Goal: Transaction & Acquisition: Purchase product/service

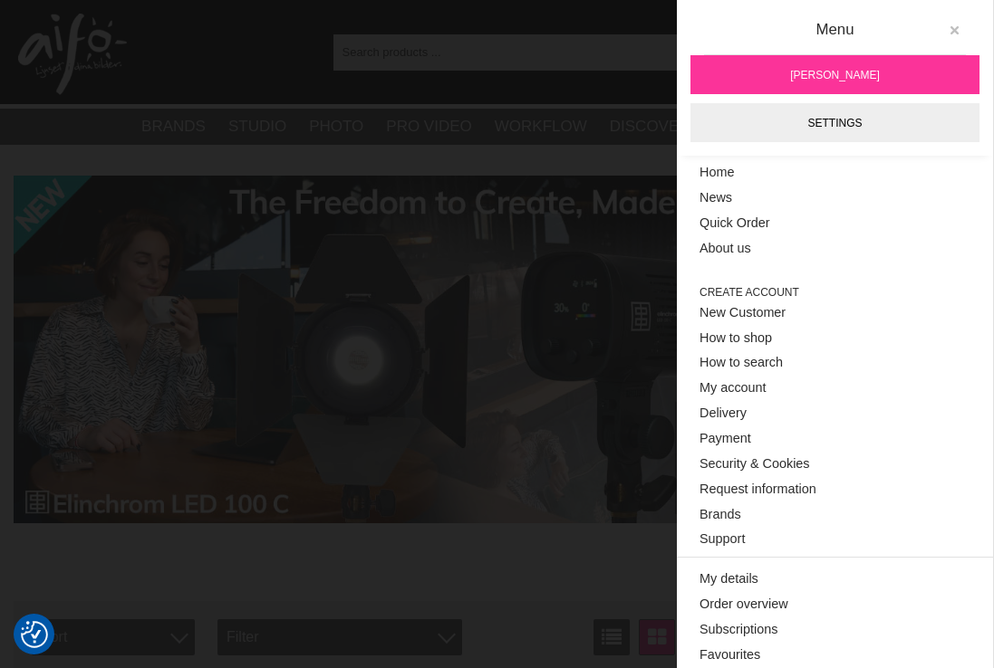
click at [947, 26] on icon at bounding box center [953, 30] width 13 height 13
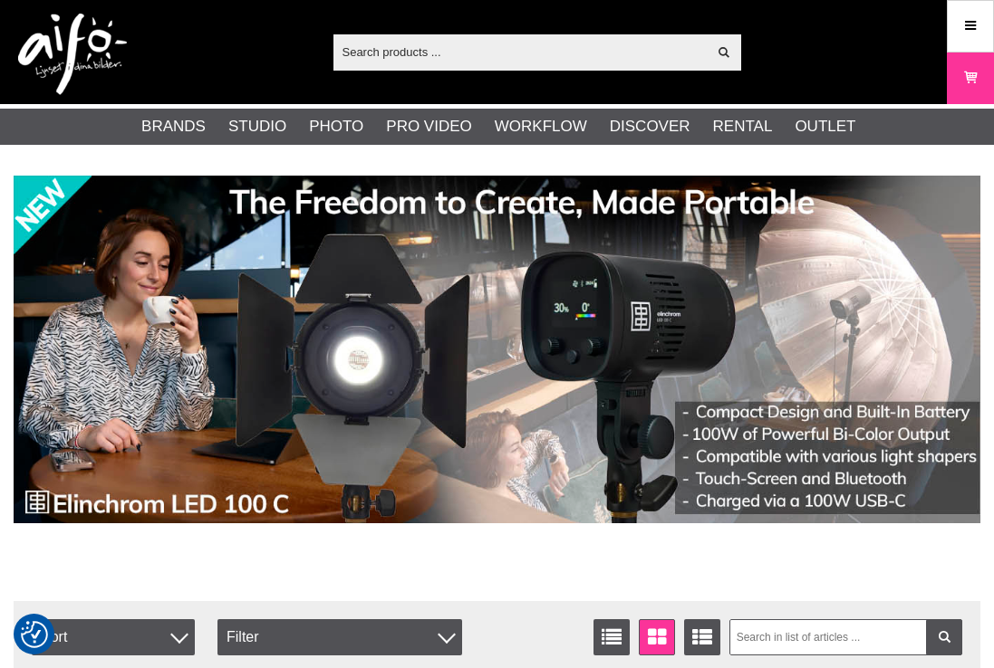
click at [457, 53] on input "text" at bounding box center [520, 51] width 374 height 27
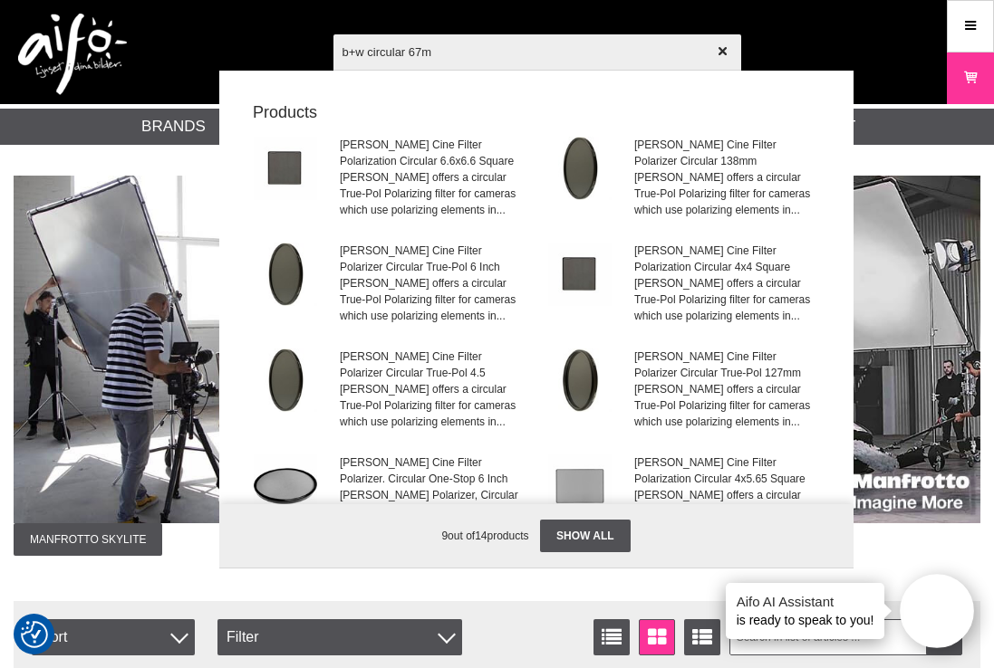
type input "b+w circular 67mm"
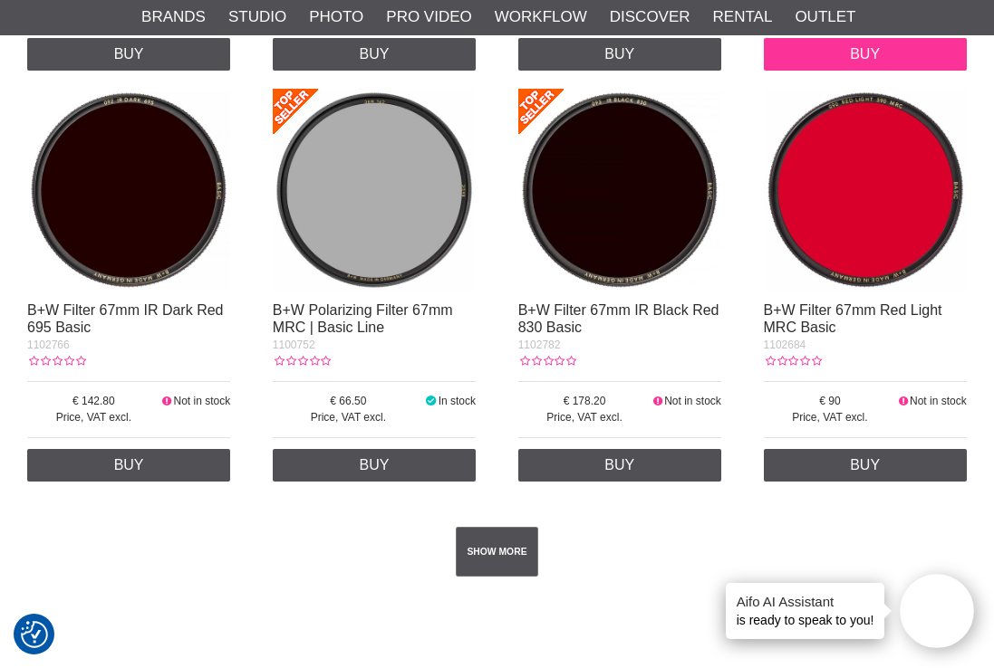
scroll to position [2898, 0]
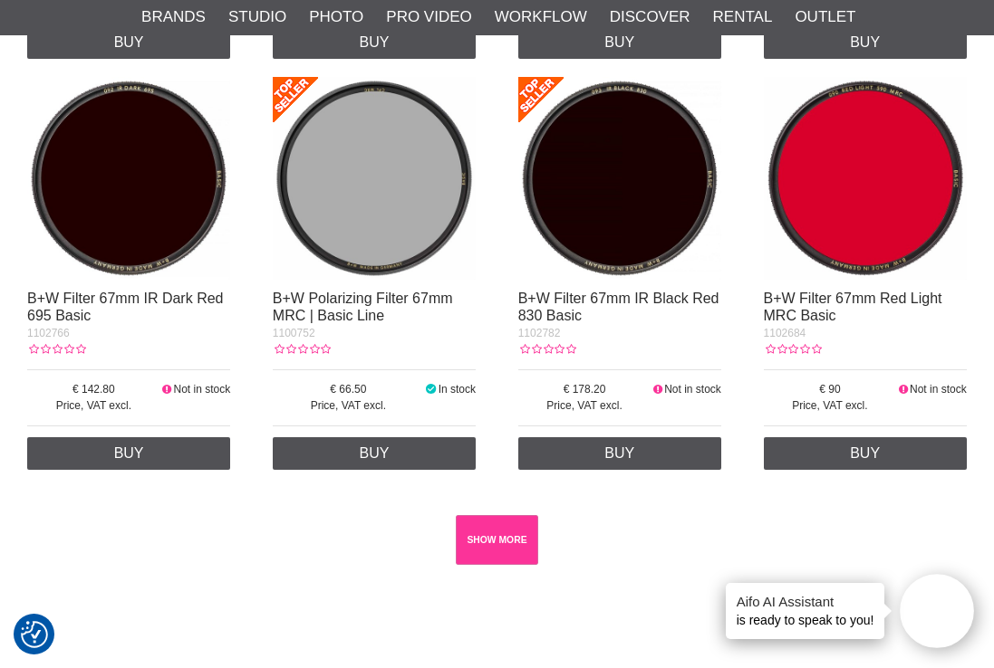
click at [505, 547] on link "SHOW MORE" at bounding box center [497, 540] width 82 height 50
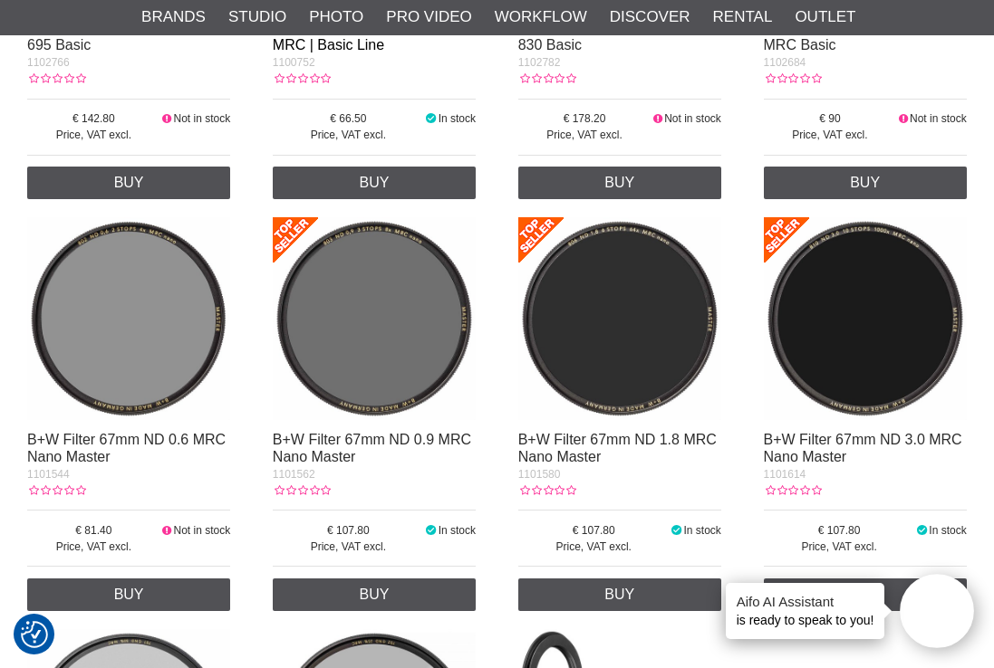
scroll to position [3080, 0]
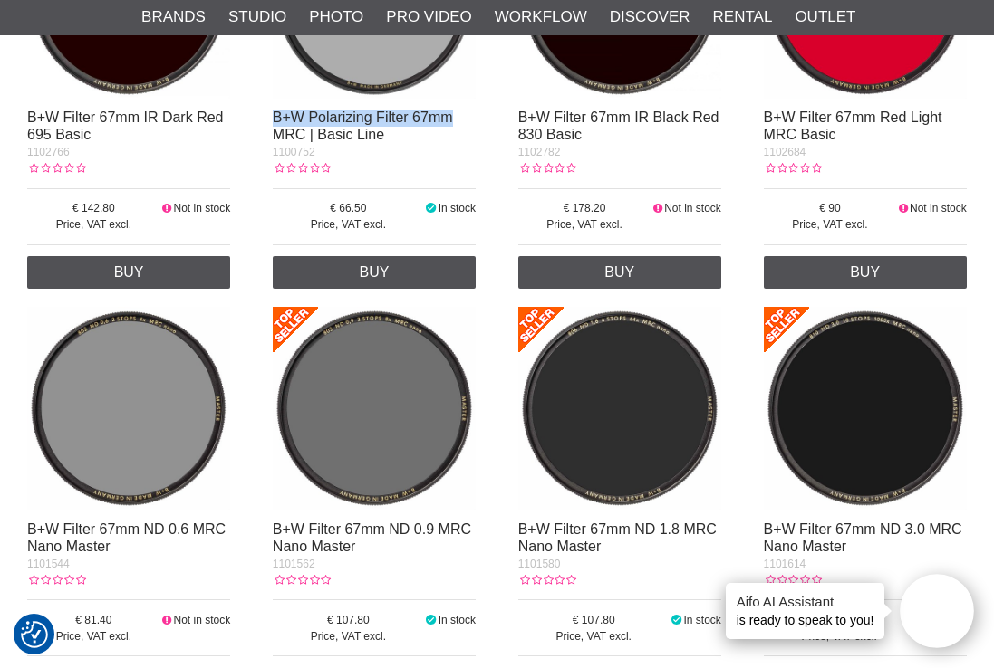
drag, startPoint x: 458, startPoint y: 117, endPoint x: 284, endPoint y: 125, distance: 174.1
click at [273, 112] on div "B+W Polarizing Filter 67mm MRC | Basic Line" at bounding box center [374, 127] width 203 height 34
copy link "B+W Polarizing Filter 67mm"
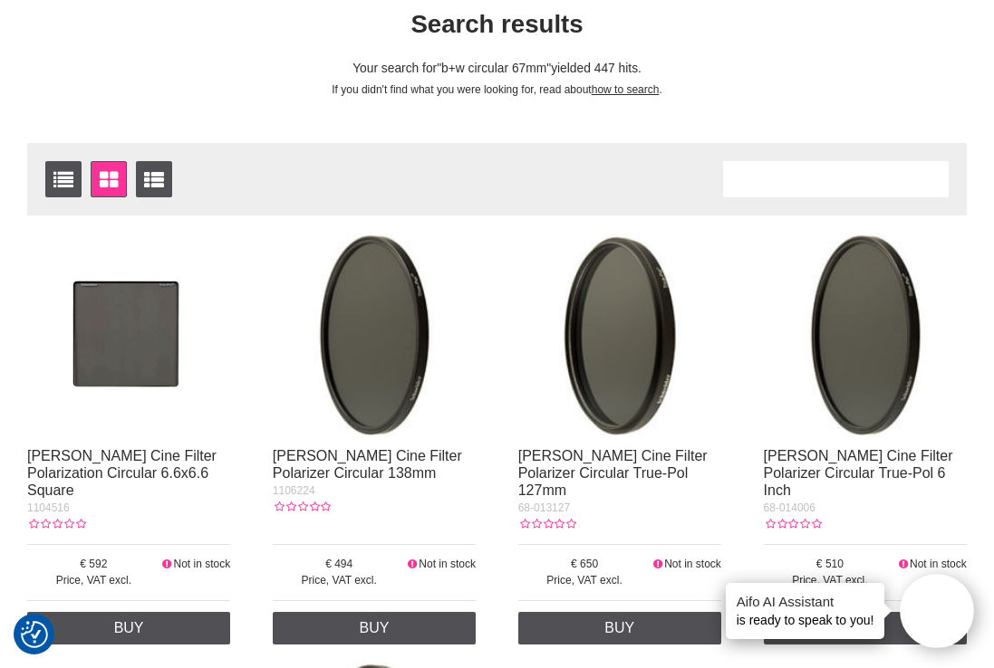
scroll to position [0, 0]
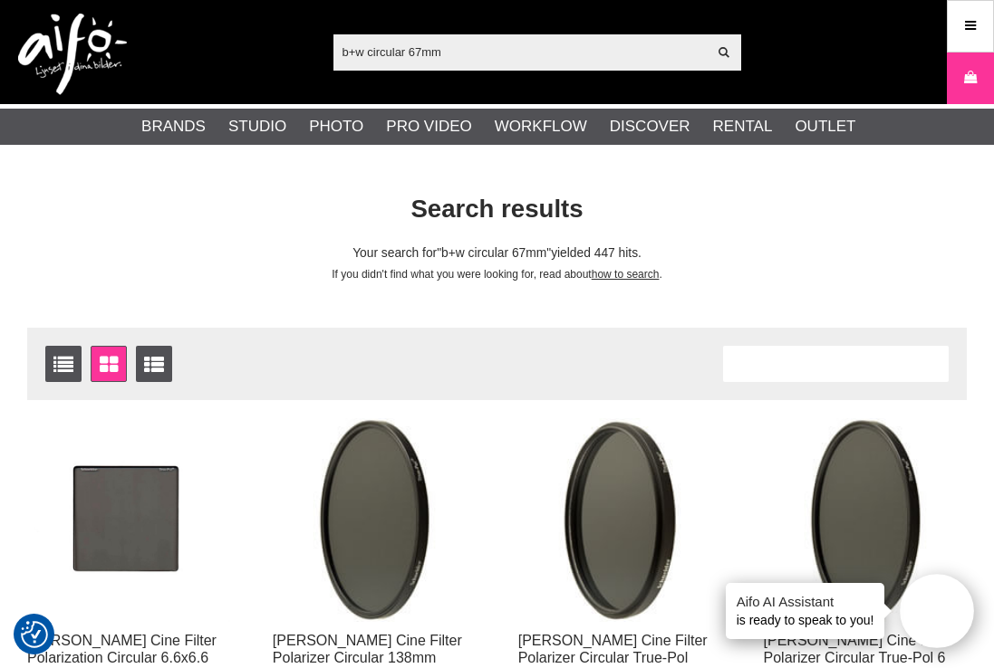
drag, startPoint x: 478, startPoint y: 46, endPoint x: 223, endPoint y: 41, distance: 255.5
click at [223, 41] on div "b+w circular 67mm Show all Products Categories out of products Your search for …" at bounding box center [497, 52] width 994 height 104
paste input "B+W Polarizing Filte"
type input "B+W Polarizing Filter 67mm"
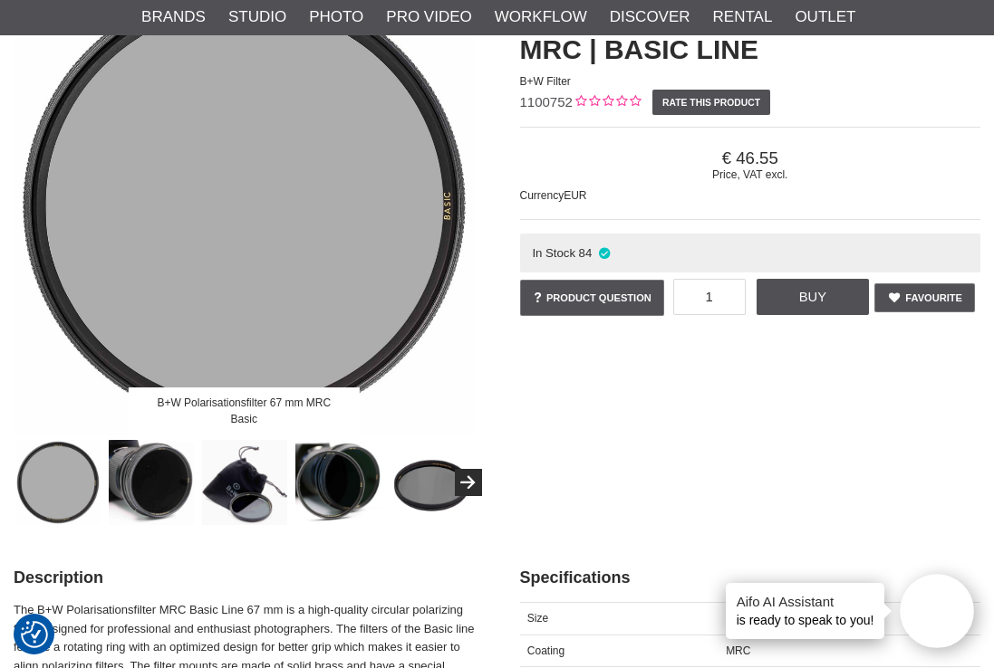
scroll to position [181, 0]
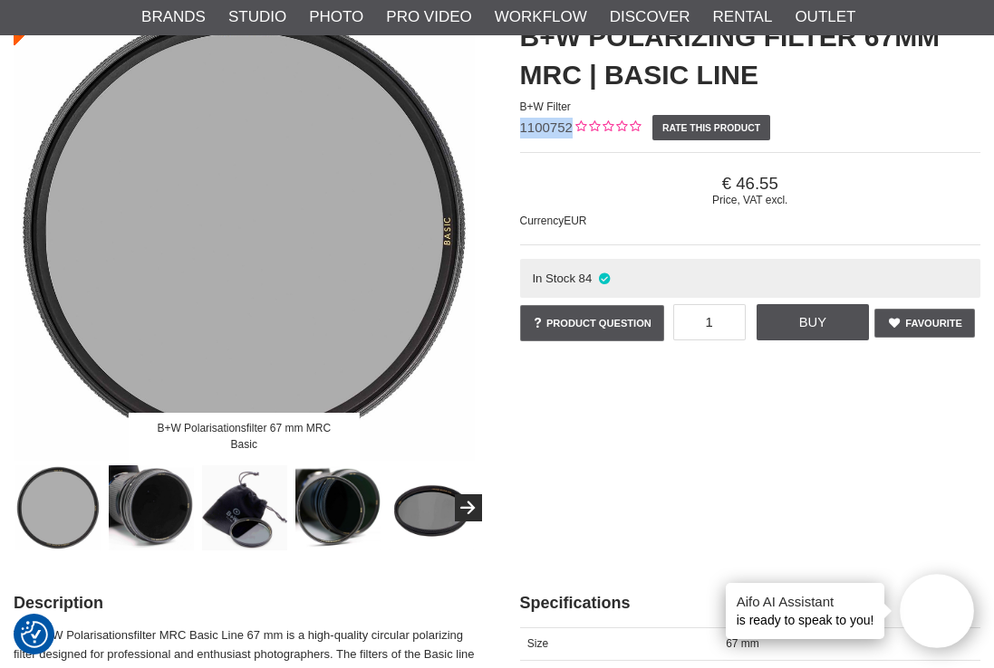
drag, startPoint x: 568, startPoint y: 123, endPoint x: 523, endPoint y: 124, distance: 45.3
click at [523, 124] on span "1100752" at bounding box center [546, 127] width 53 height 15
copy span "1100752"
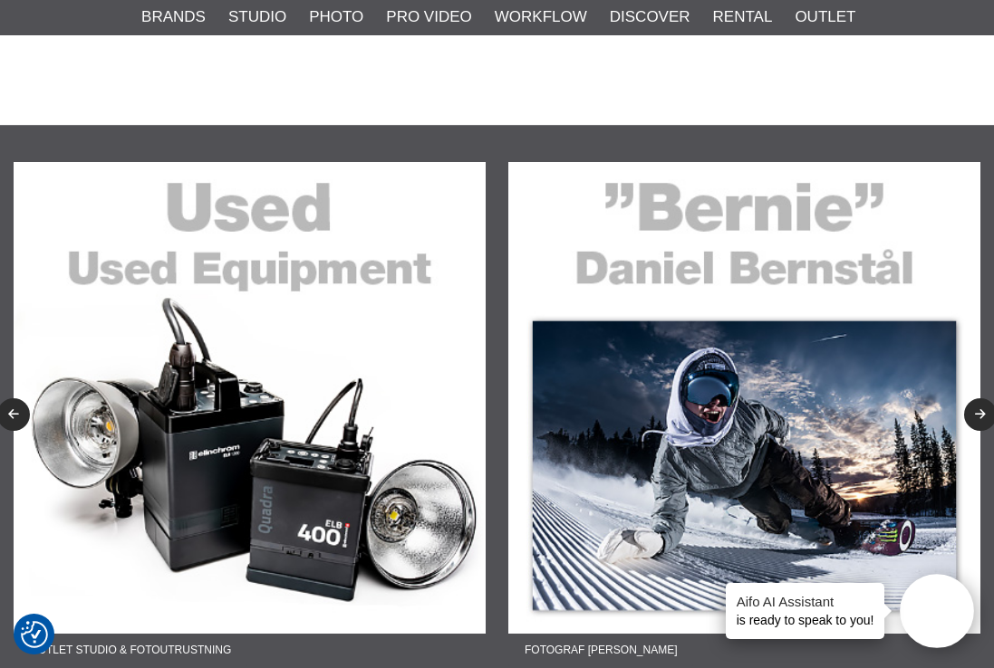
scroll to position [3985, 0]
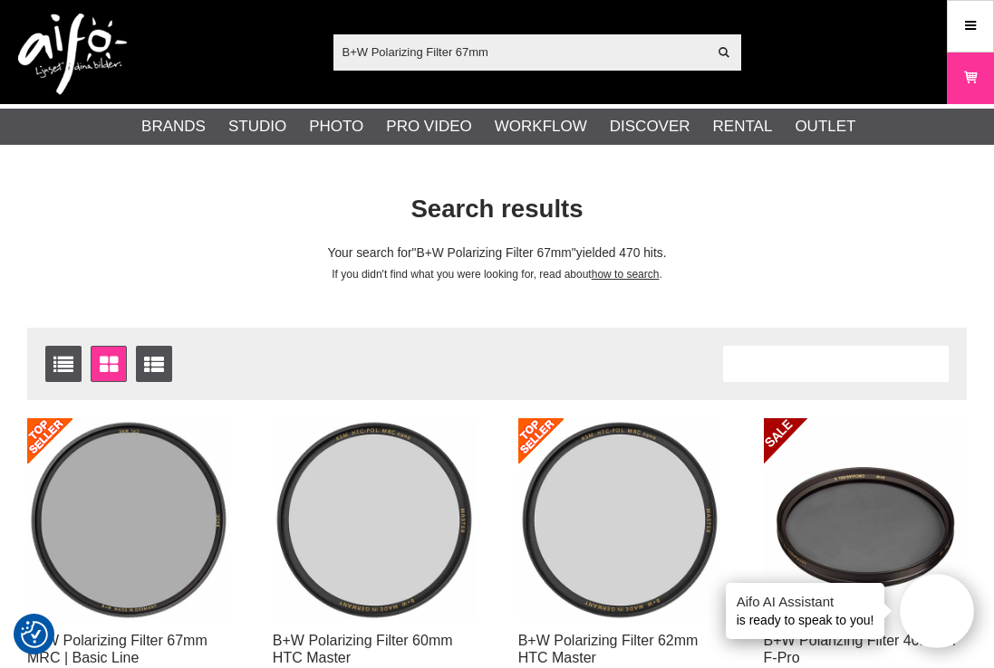
drag, startPoint x: 544, startPoint y: 51, endPoint x: 163, endPoint y: 43, distance: 381.4
click at [163, 43] on div "B+W Polarizing Filter 67mm Show all Products Categories out of products Your se…" at bounding box center [497, 52] width 994 height 104
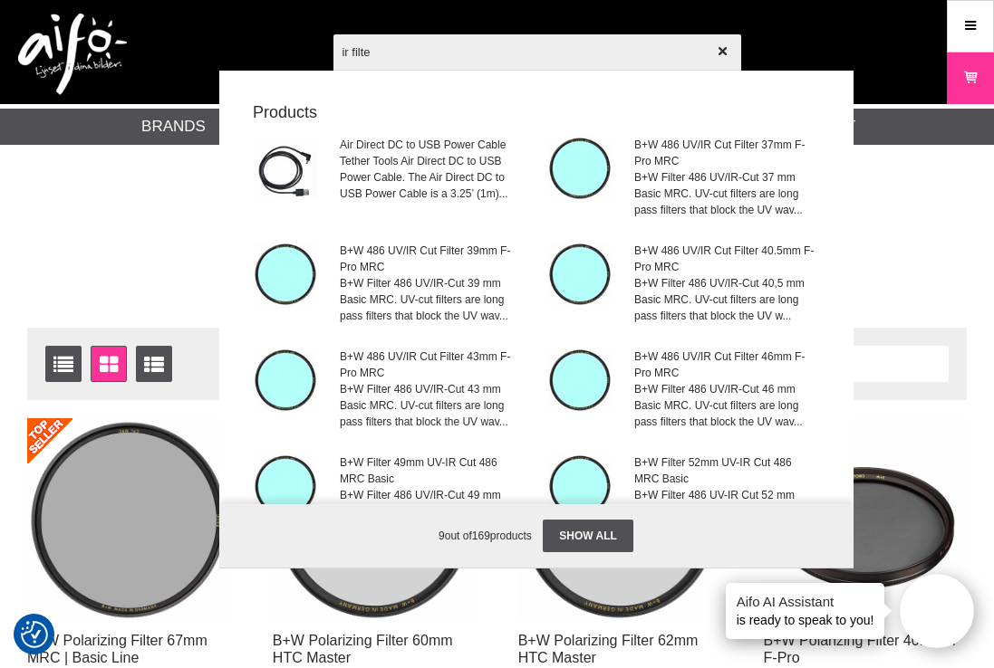
type input "ir filter"
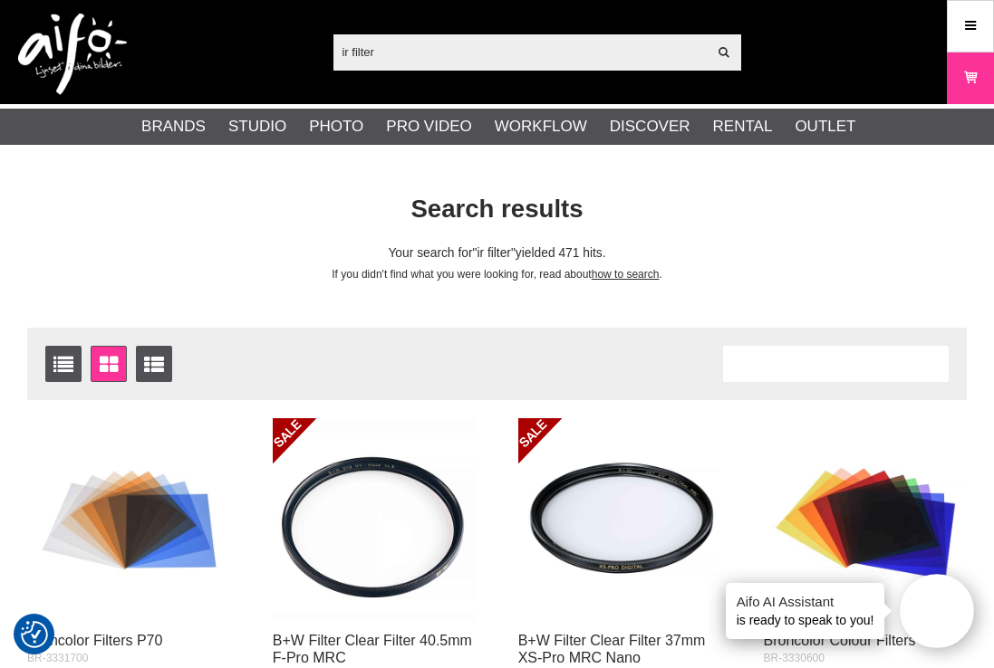
drag, startPoint x: 351, startPoint y: 48, endPoint x: 423, endPoint y: 43, distance: 71.8
click at [353, 49] on input "ir filter" at bounding box center [520, 51] width 374 height 27
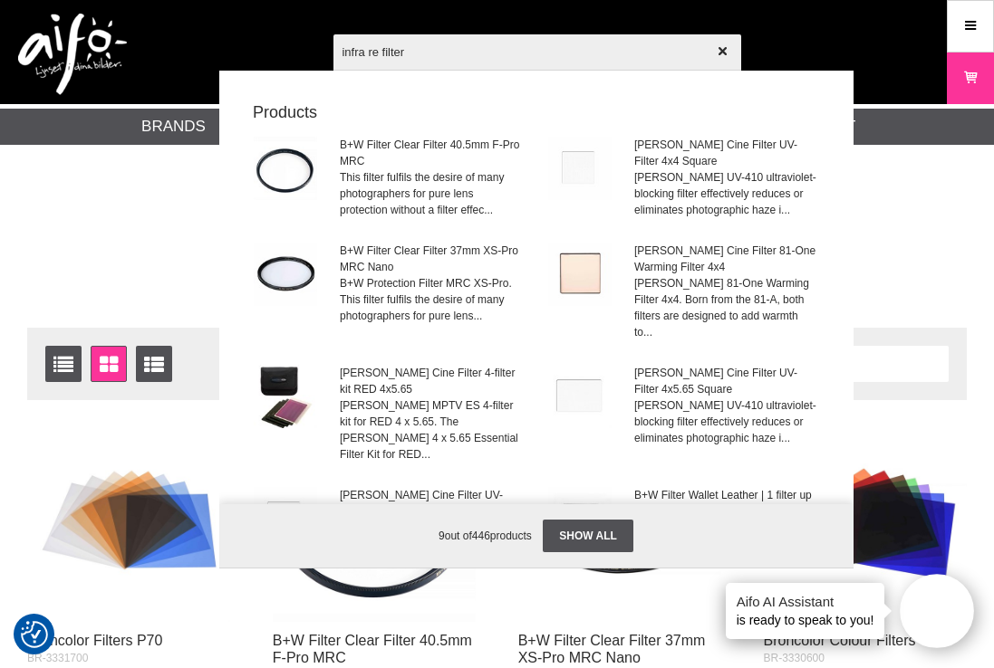
type input "infra red filter"
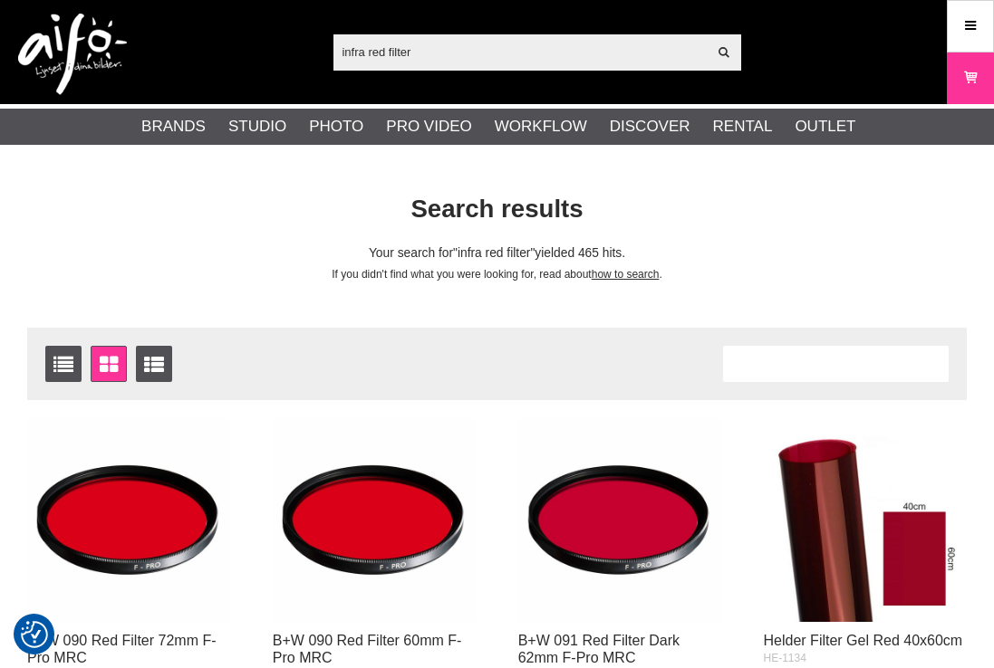
click at [386, 52] on input "infra red filter" at bounding box center [520, 51] width 374 height 27
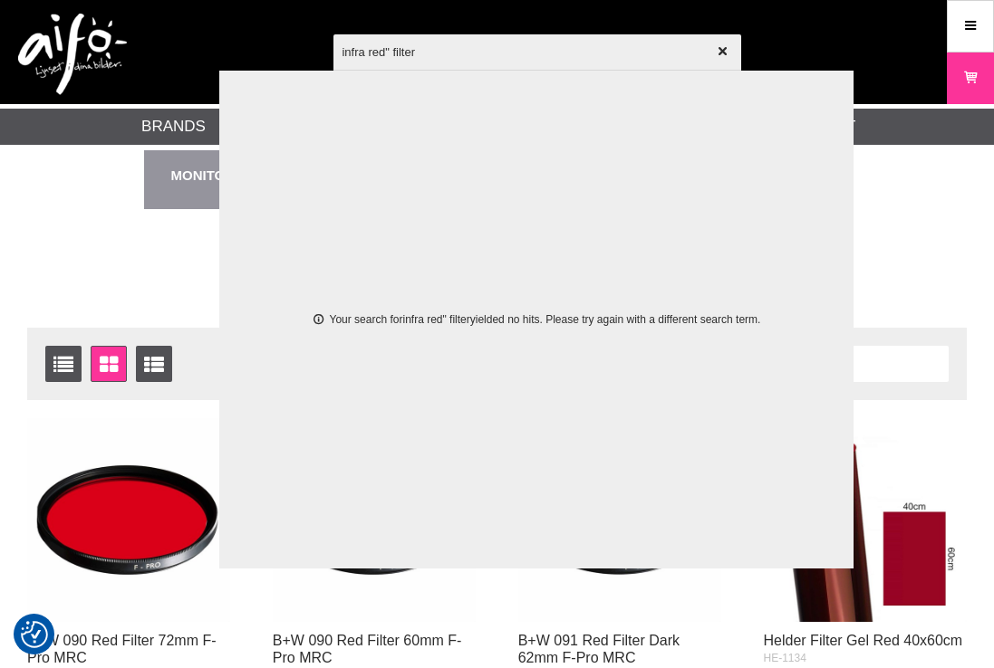
type input ""infra red" filter"
